Goal: Task Accomplishment & Management: Manage account settings

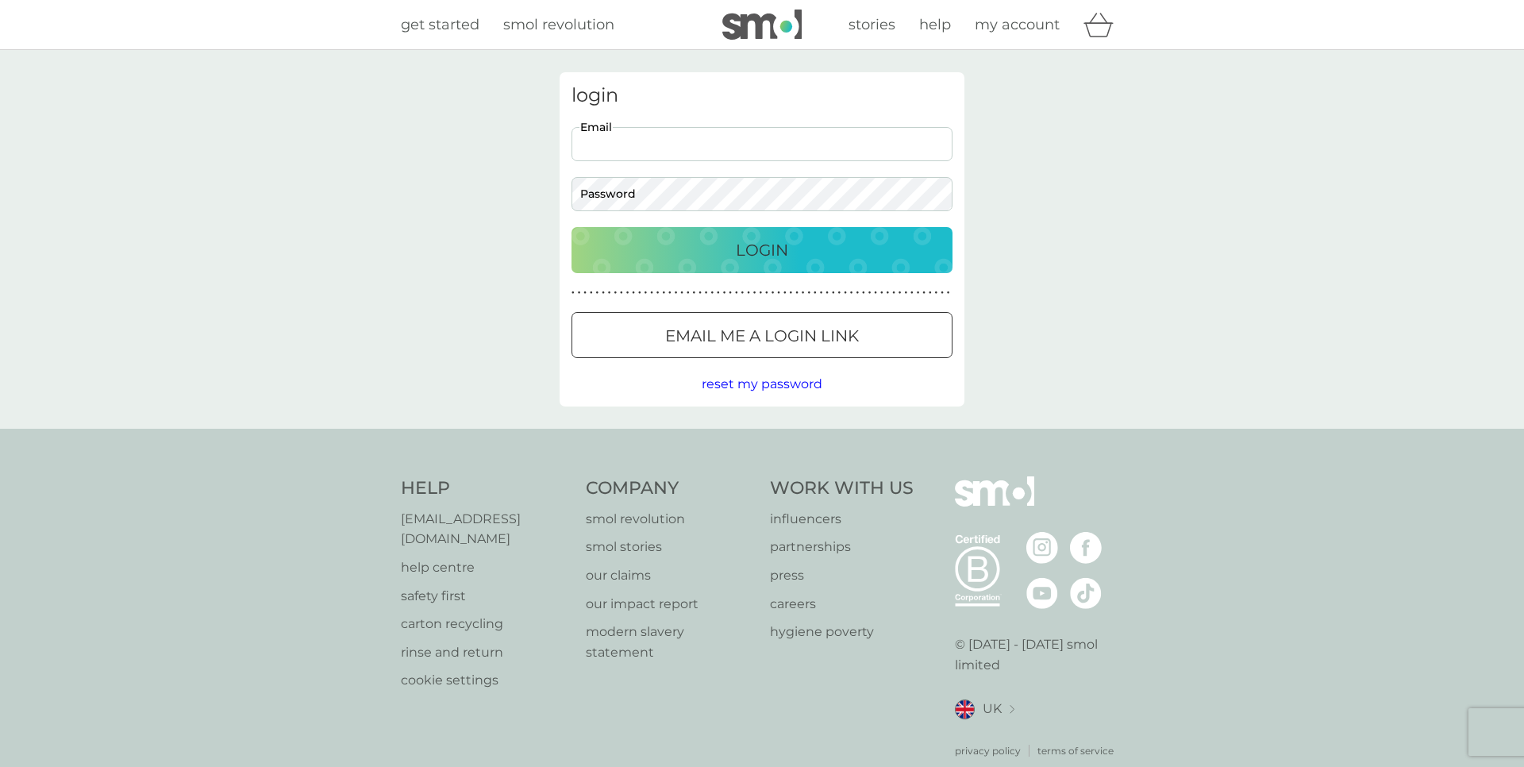
click at [665, 140] on input "Email" at bounding box center [761, 144] width 381 height 34
type input "[PERSON_NAME][EMAIL_ADDRESS][DOMAIN_NAME]"
click at [571, 227] on button "Login" at bounding box center [761, 250] width 381 height 46
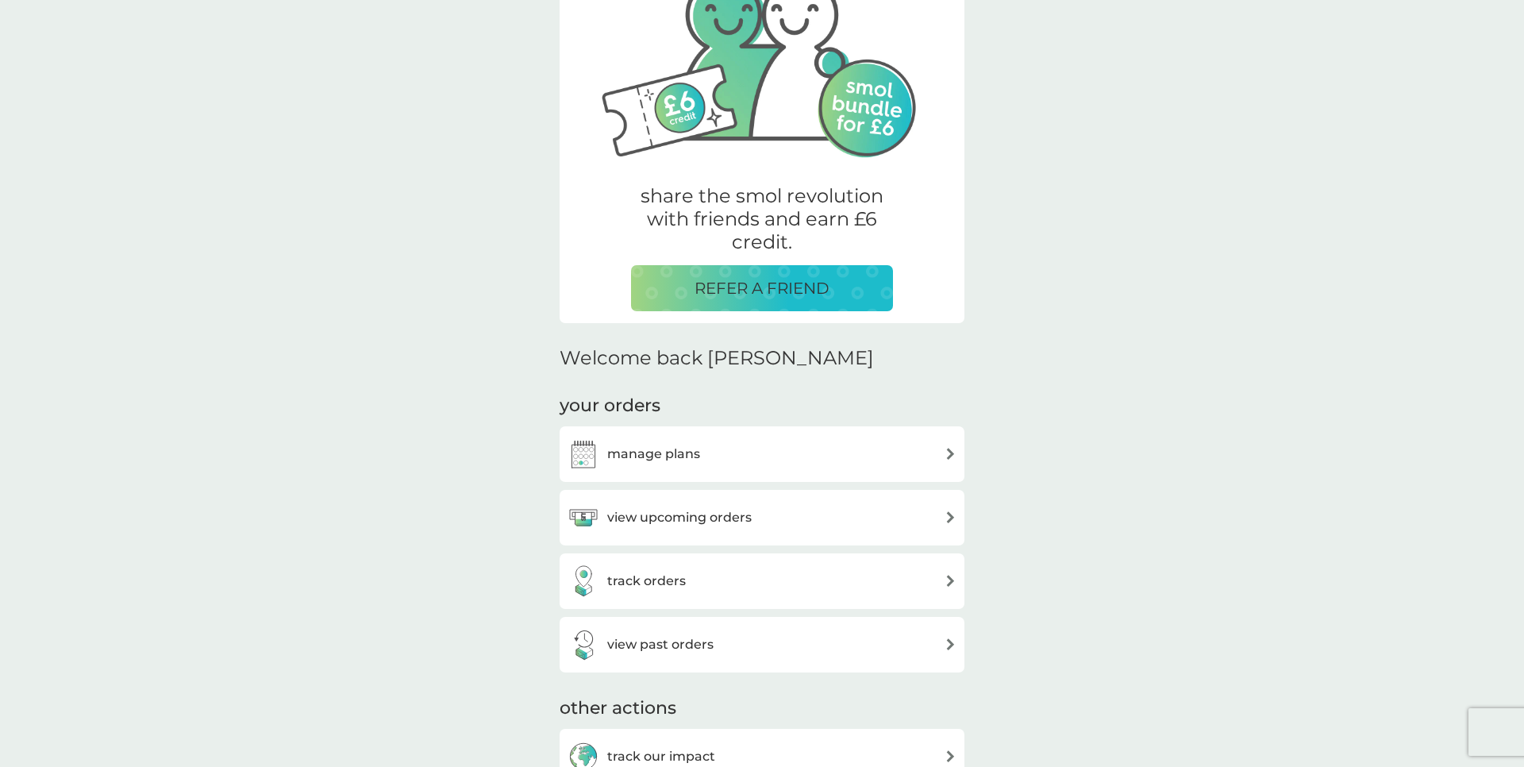
scroll to position [153, 0]
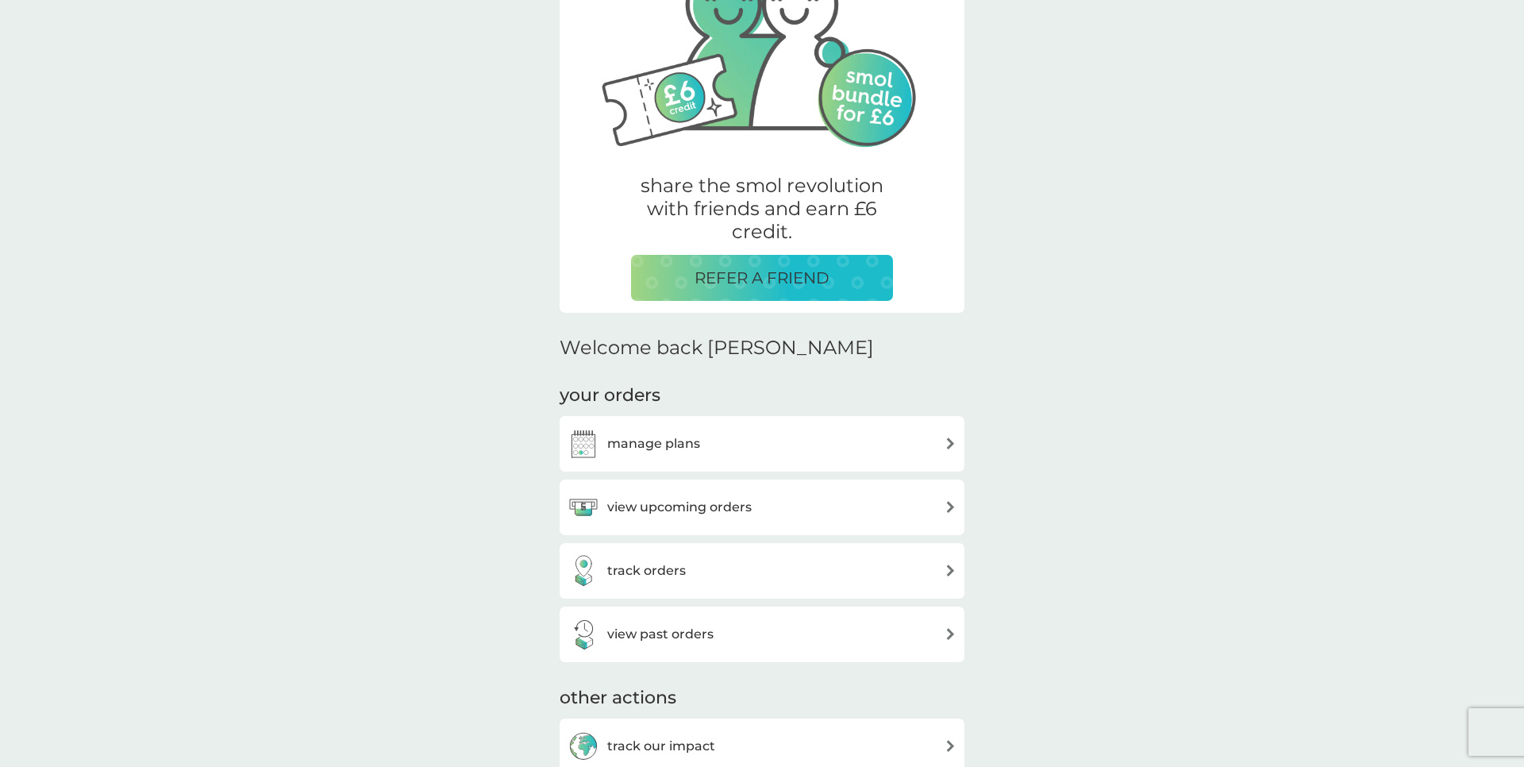
click at [863, 439] on div "manage plans" at bounding box center [761, 444] width 389 height 32
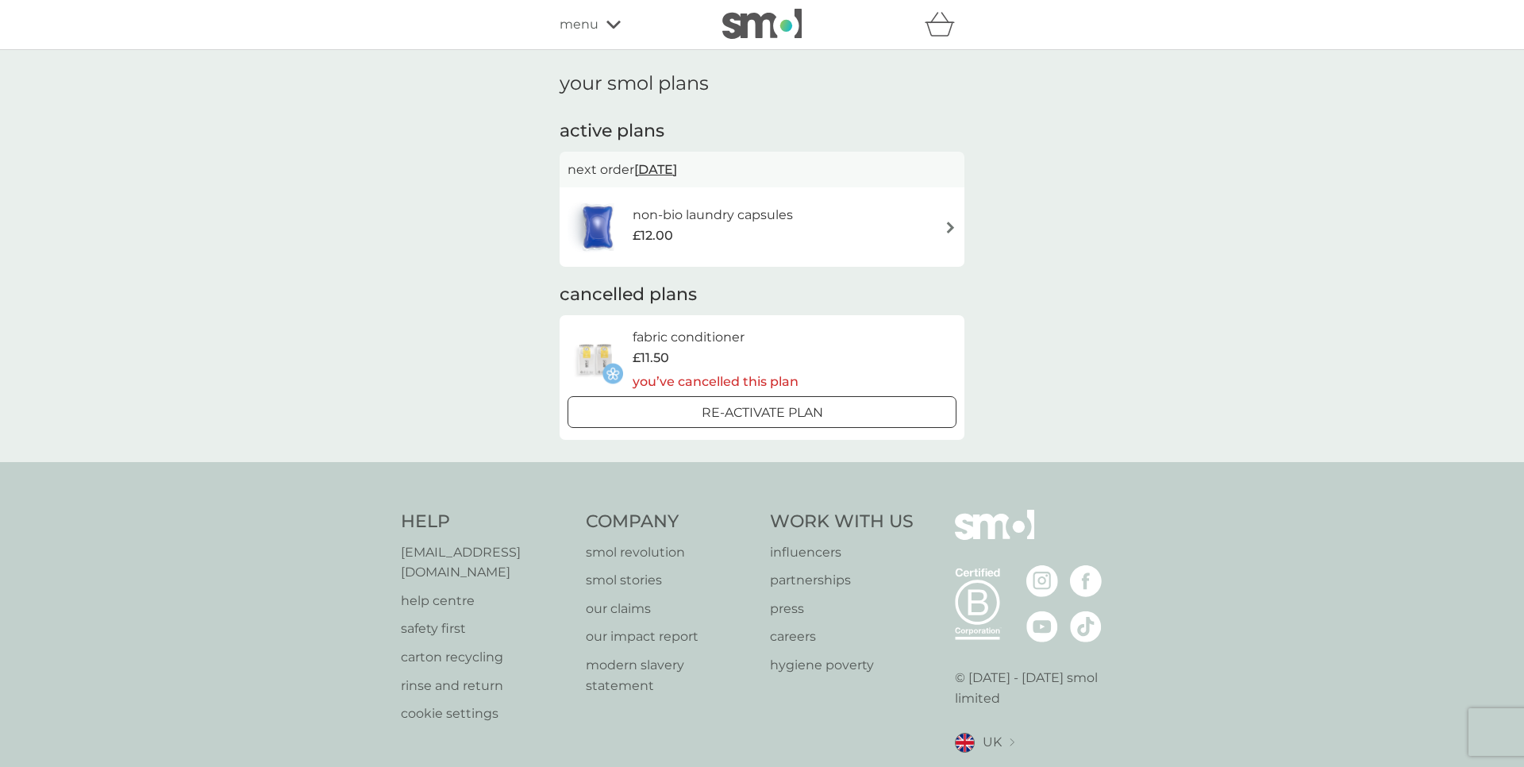
click at [759, 223] on h6 "non-bio laundry capsules" at bounding box center [712, 215] width 160 height 21
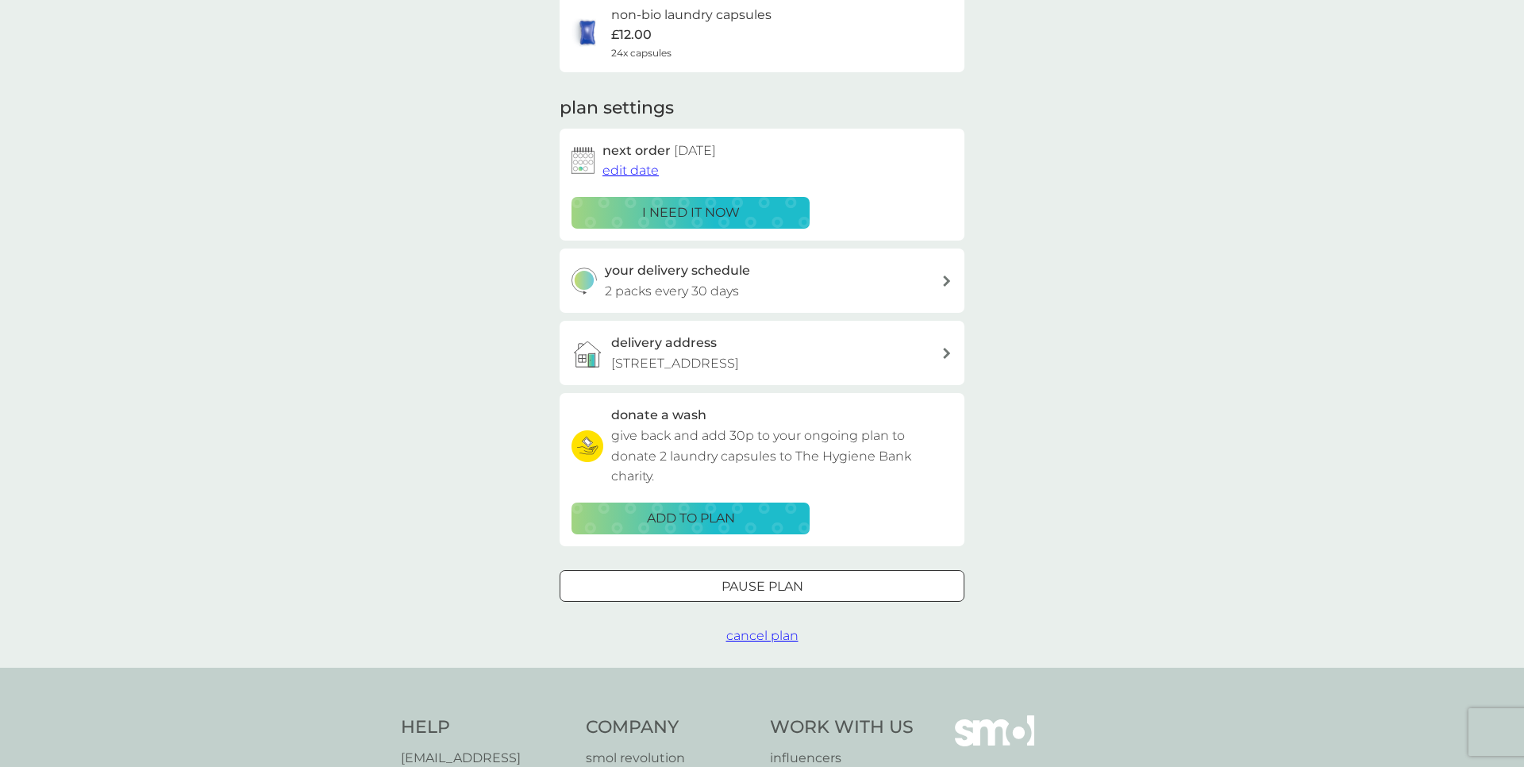
scroll to position [155, 0]
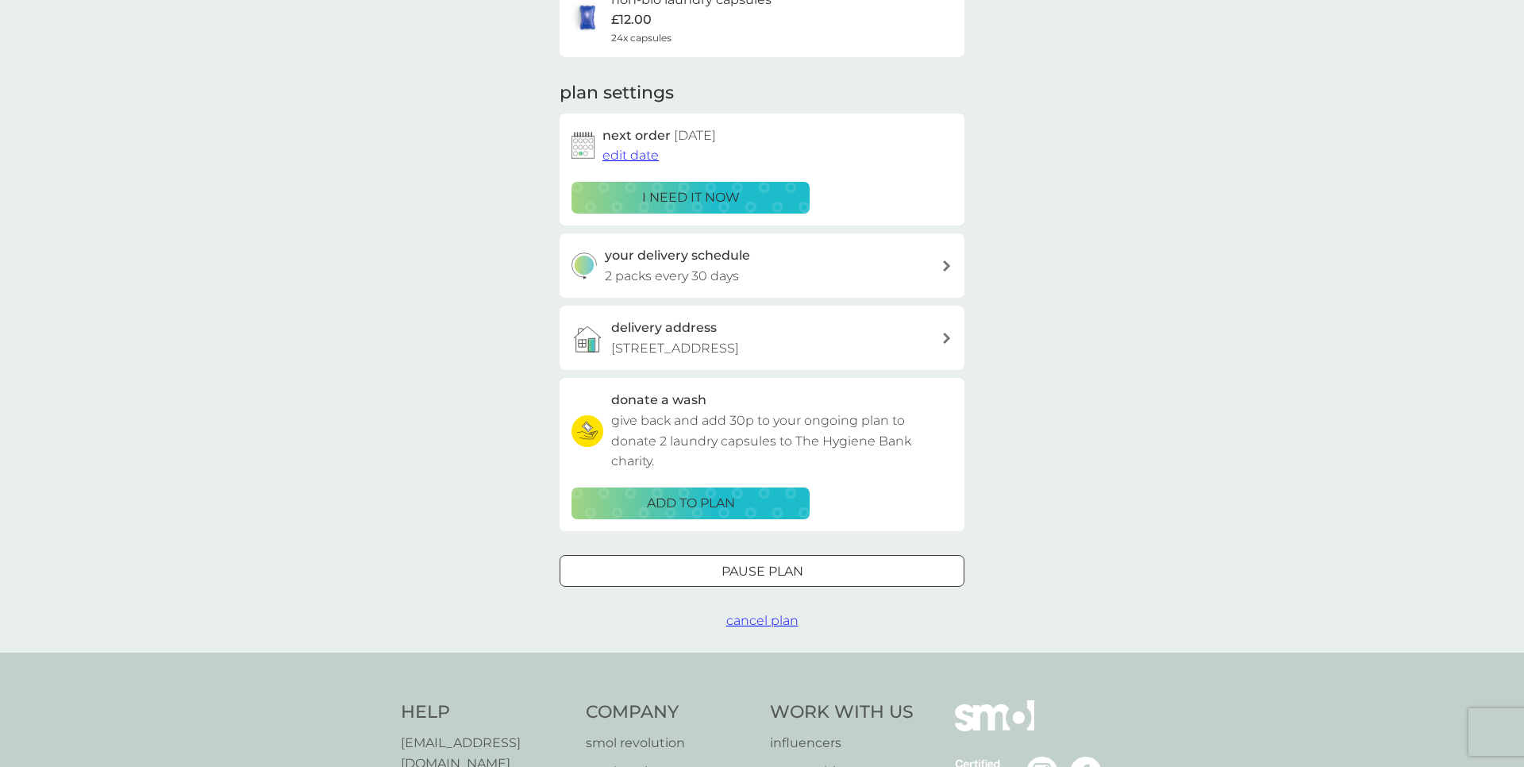
click at [774, 624] on span "cancel plan" at bounding box center [762, 620] width 72 height 15
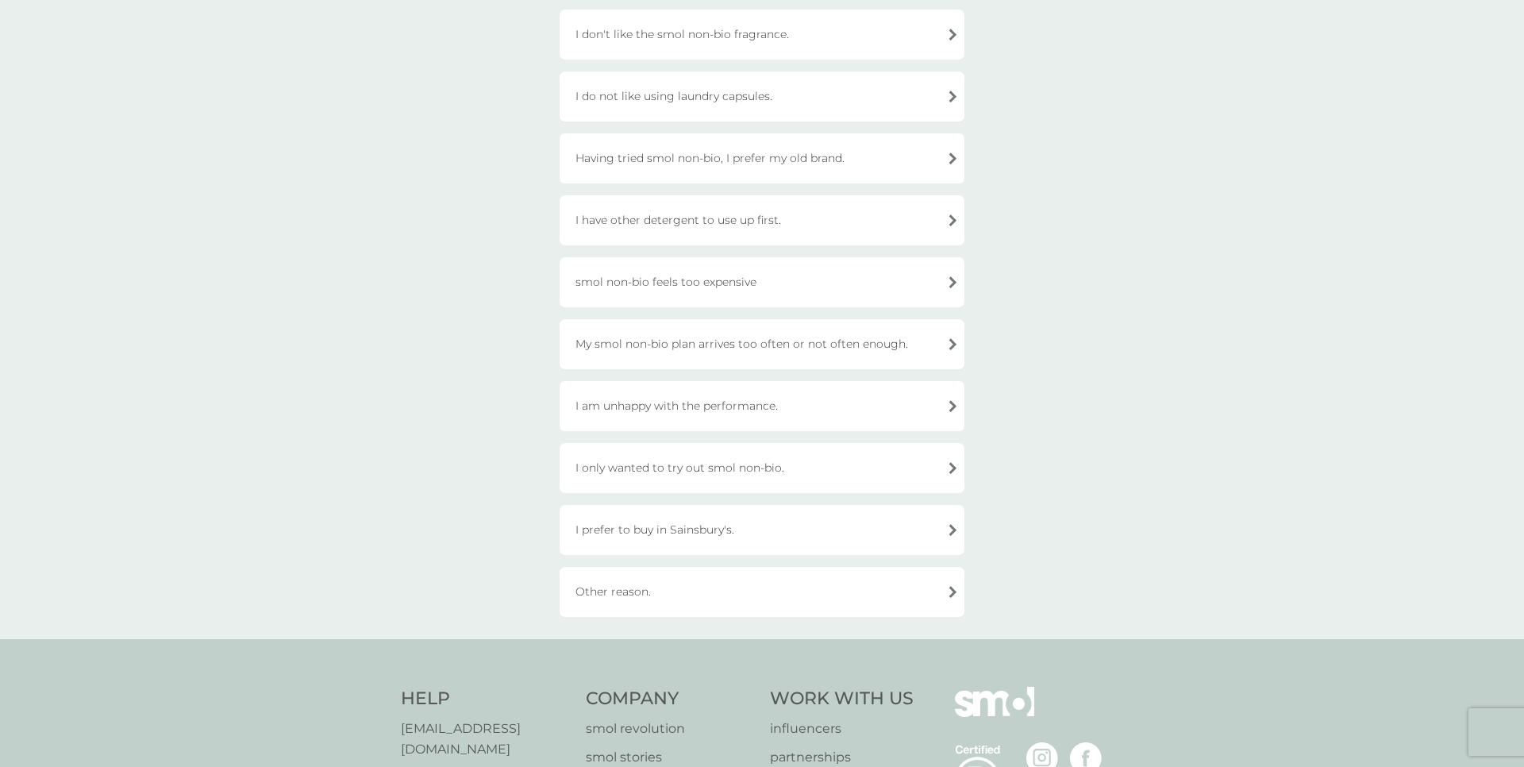
scroll to position [247, 0]
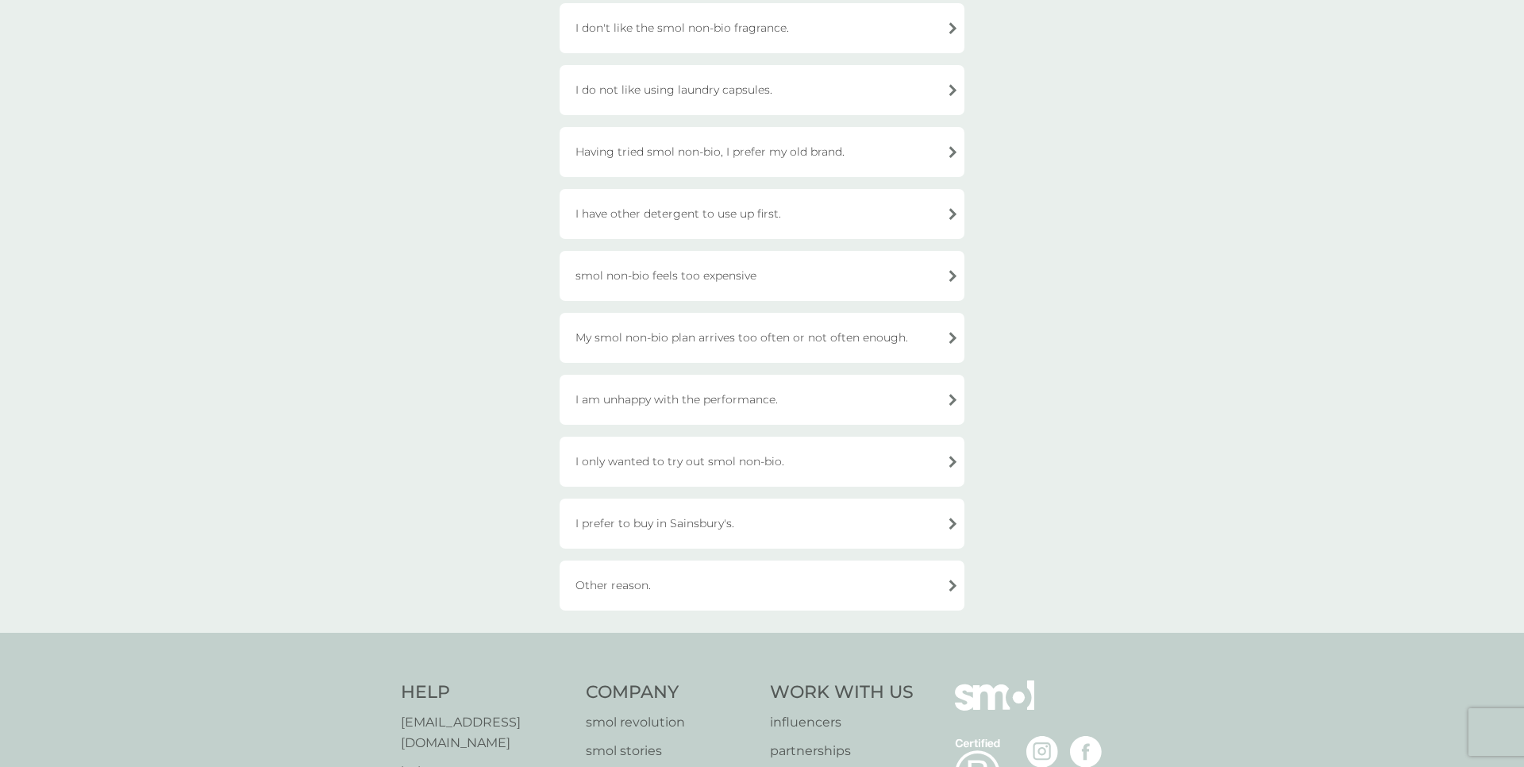
click at [765, 575] on div "Other reason." at bounding box center [761, 585] width 405 height 50
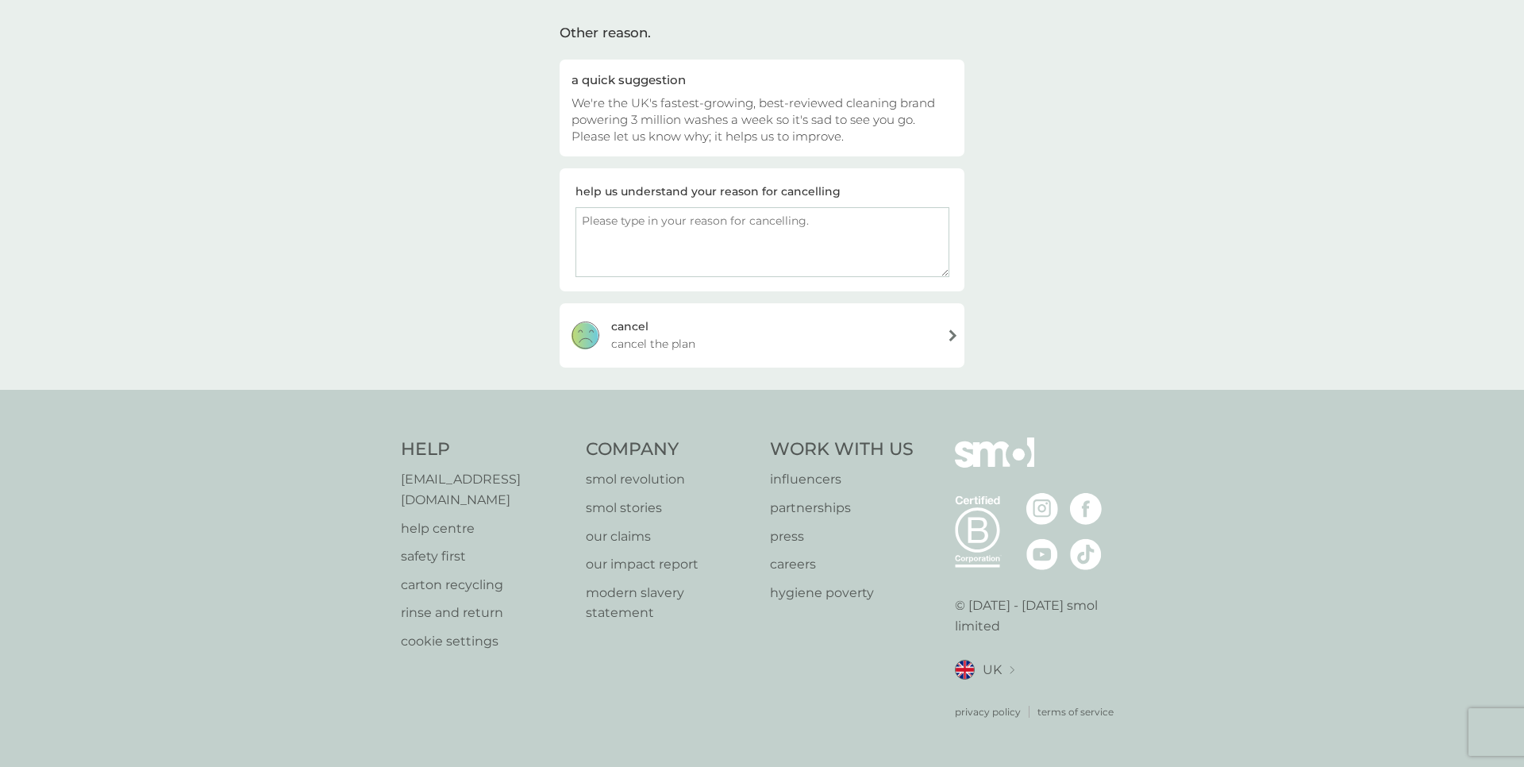
scroll to position [90, 0]
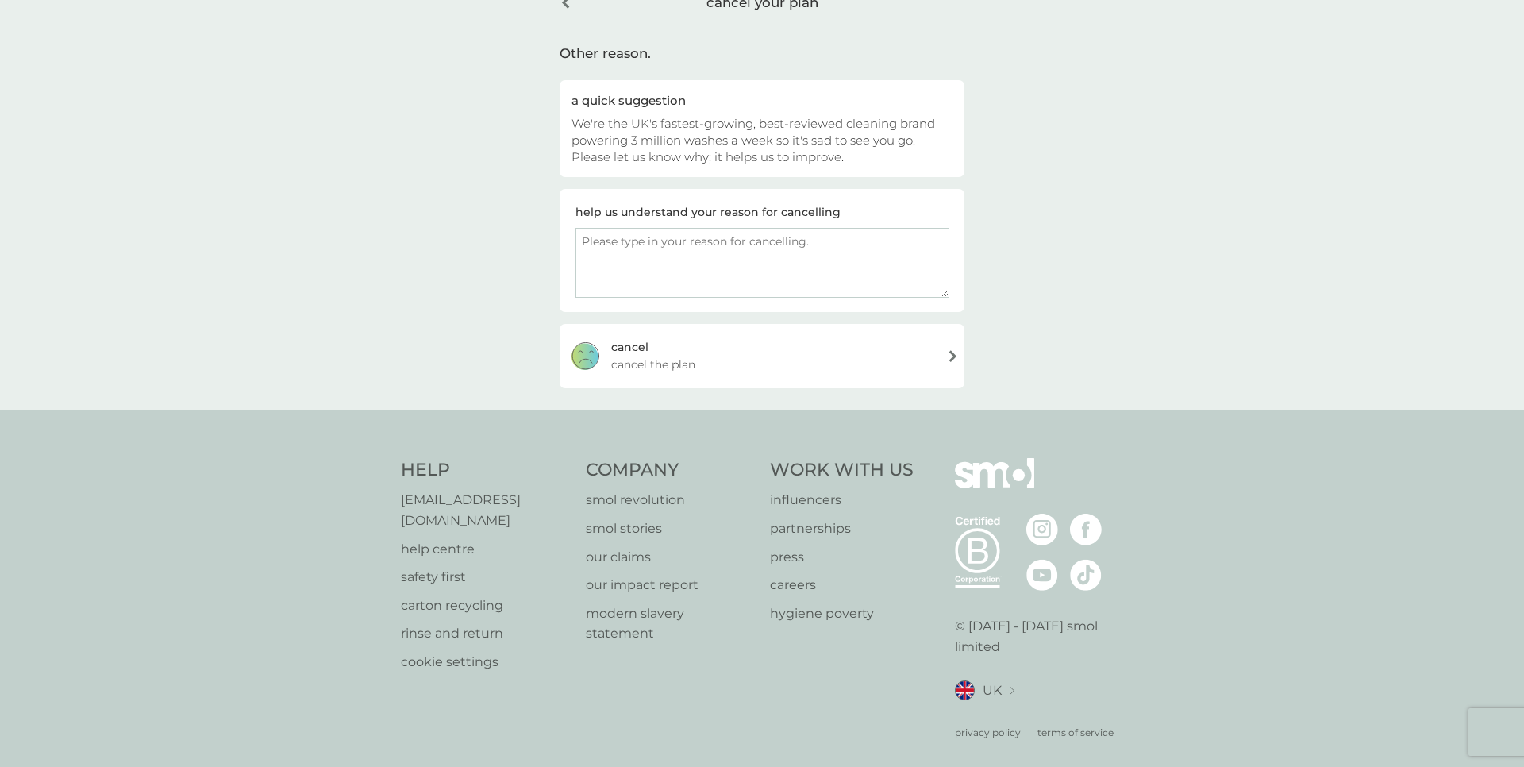
click at [659, 253] on textarea at bounding box center [762, 263] width 374 height 70
type textarea "Need to save money"
click at [755, 363] on div "cancel cancel the plan" at bounding box center [761, 355] width 405 height 63
